Goal: Task Accomplishment & Management: Manage account settings

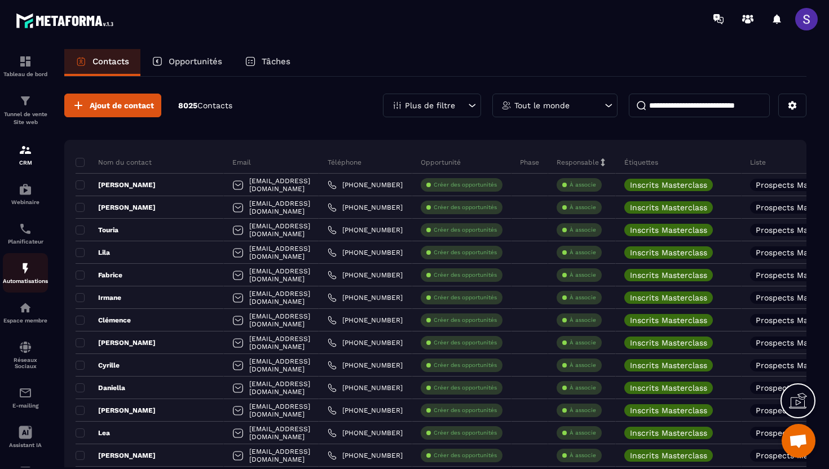
click at [23, 275] on img at bounding box center [26, 269] width 14 height 14
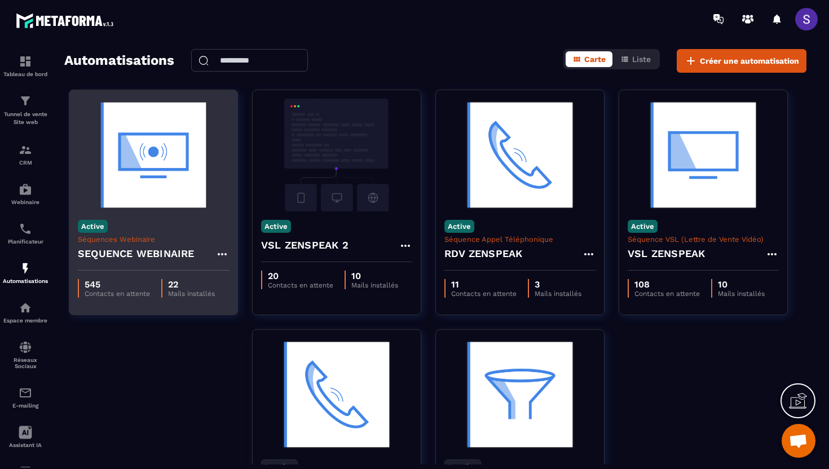
click at [197, 207] on img at bounding box center [153, 155] width 151 height 113
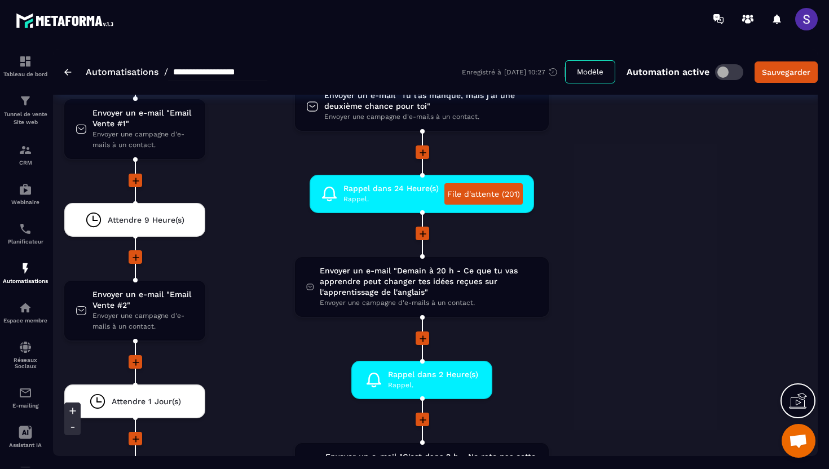
scroll to position [2349, 0]
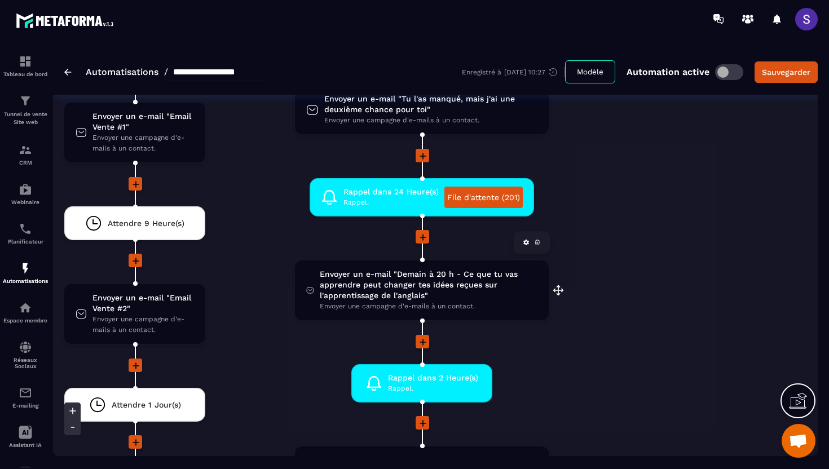
click at [445, 296] on span "Envoyer un e-mail "Demain à 20 h - Ce que tu vas apprendre peut changer tes idé…" at bounding box center [429, 285] width 218 height 32
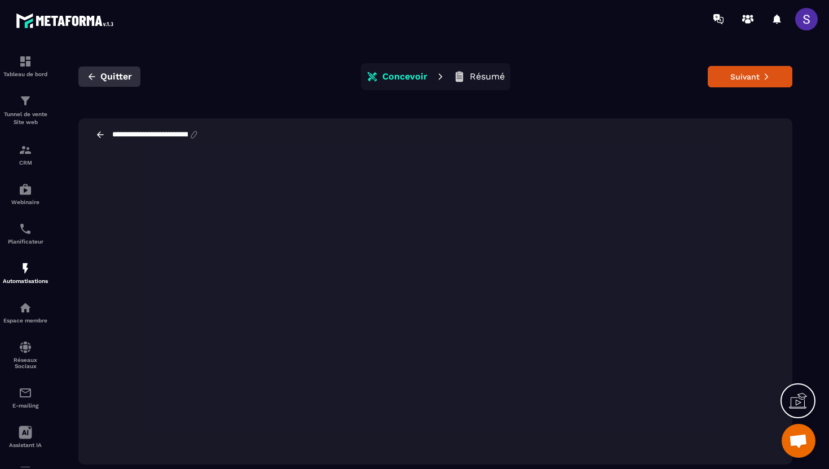
click at [88, 76] on icon "button" at bounding box center [92, 77] width 10 height 10
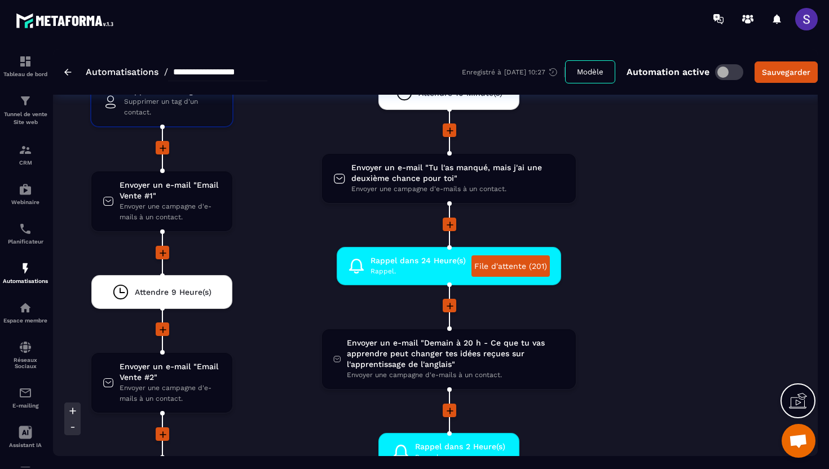
scroll to position [2278, 0]
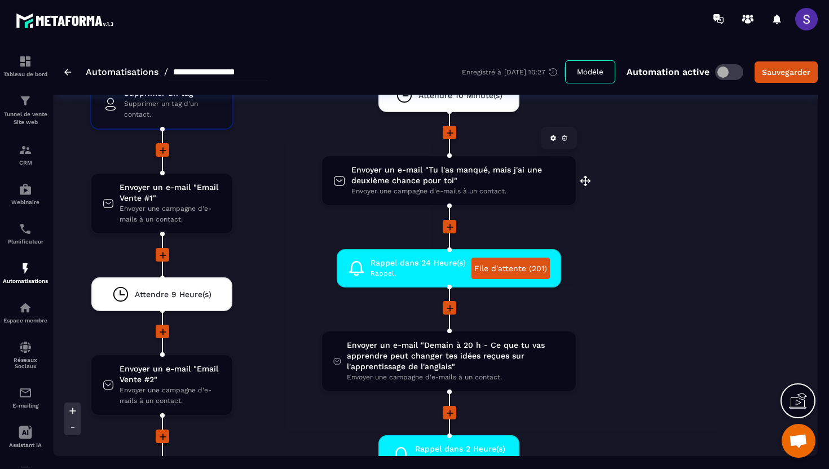
click at [415, 181] on span "Envoyer un e-mail "Tu l'as manqué, mais j'ai une deuxième chance pour toi"" at bounding box center [457, 175] width 213 height 21
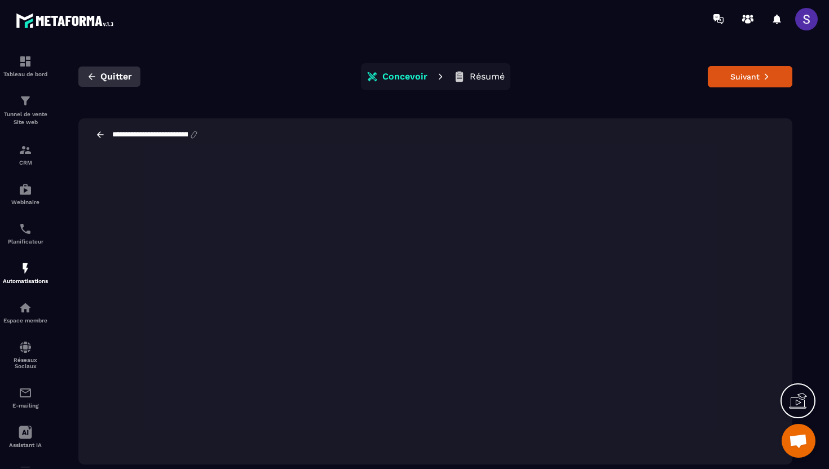
click at [96, 73] on icon "button" at bounding box center [92, 77] width 10 height 10
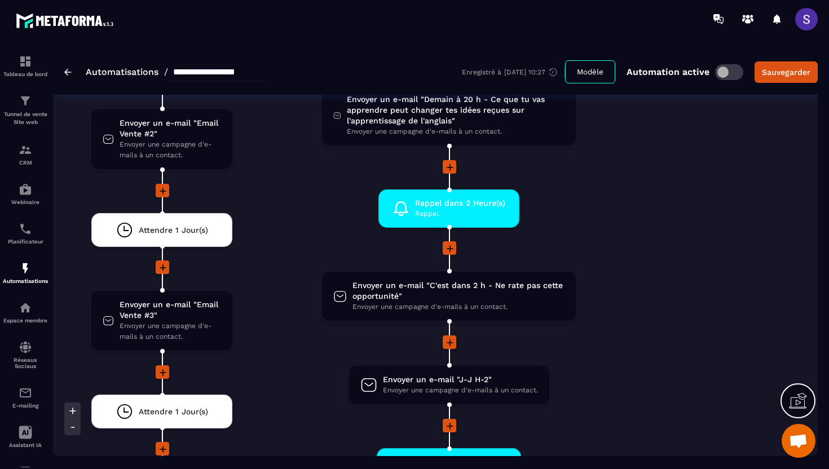
scroll to position [2527, 0]
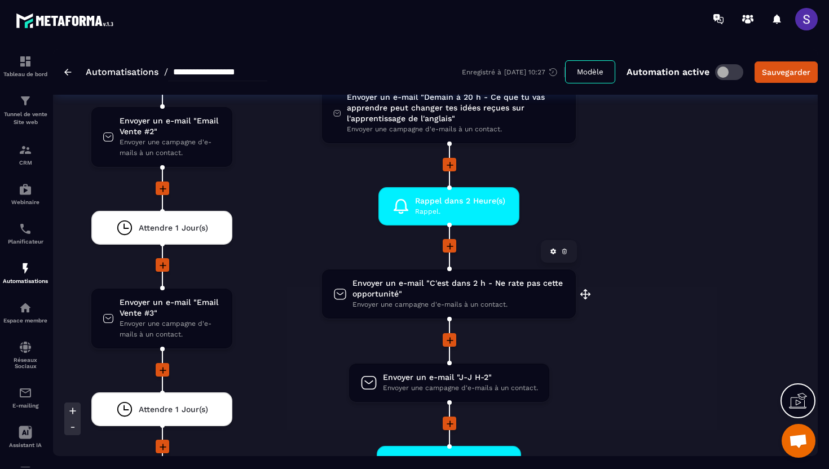
click at [421, 302] on span "Envoyer une campagne d'e-mails à un contact." at bounding box center [459, 305] width 212 height 11
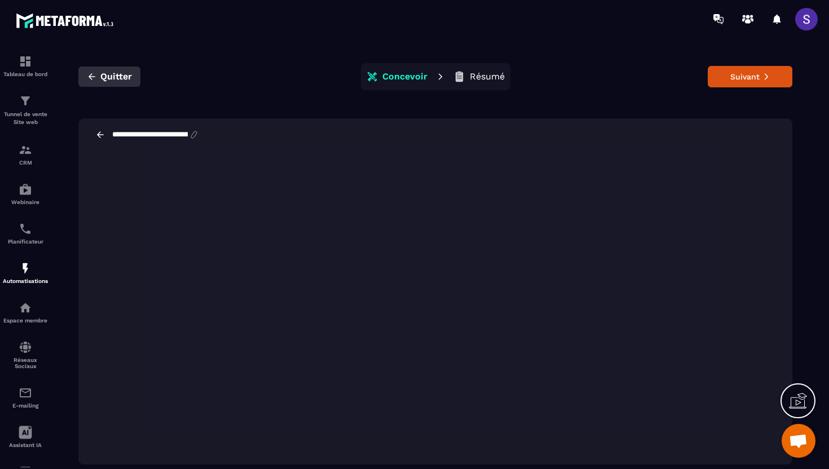
click at [97, 73] on button "Quitter" at bounding box center [109, 77] width 62 height 20
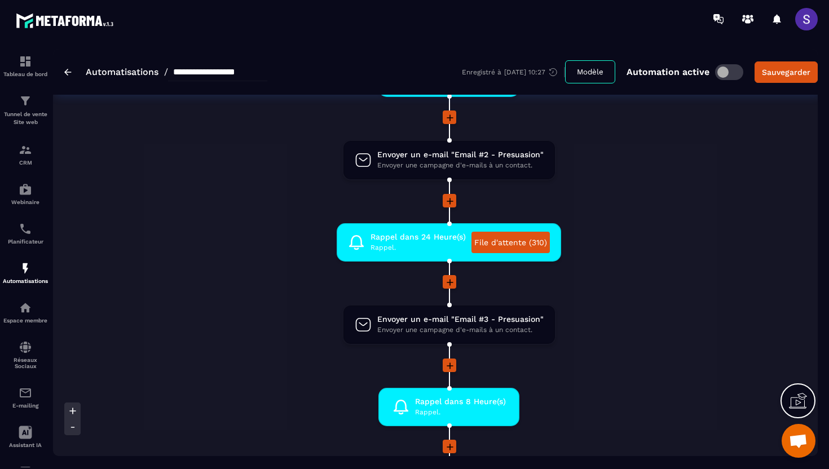
scroll to position [432, 0]
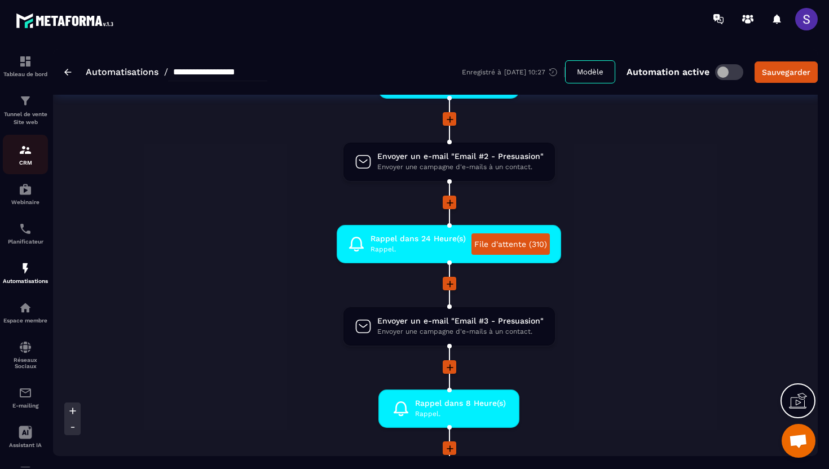
click at [25, 163] on p "CRM" at bounding box center [25, 163] width 45 height 6
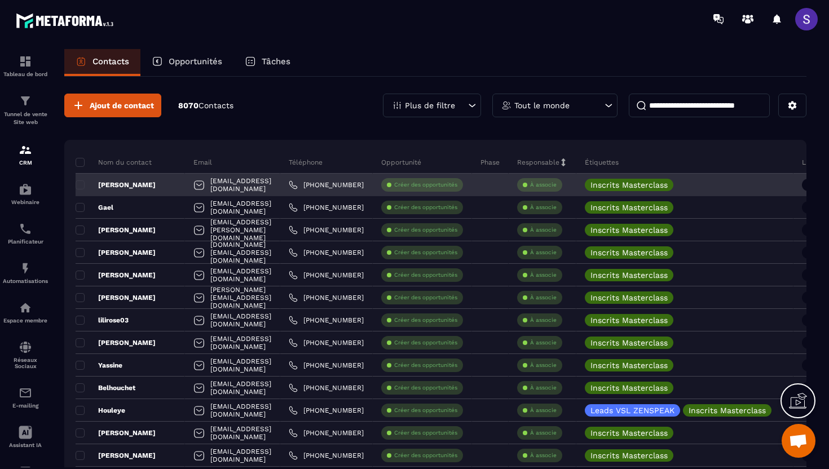
click at [124, 184] on p "[PERSON_NAME]" at bounding box center [116, 185] width 80 height 9
